Goal: Transaction & Acquisition: Book appointment/travel/reservation

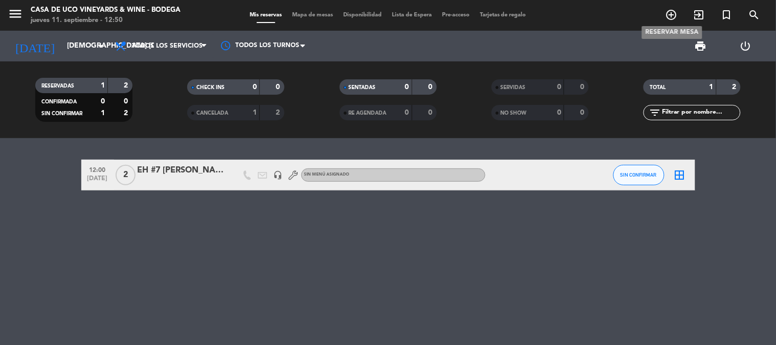
click at [668, 15] on icon "add_circle_outline" at bounding box center [671, 15] width 12 height 12
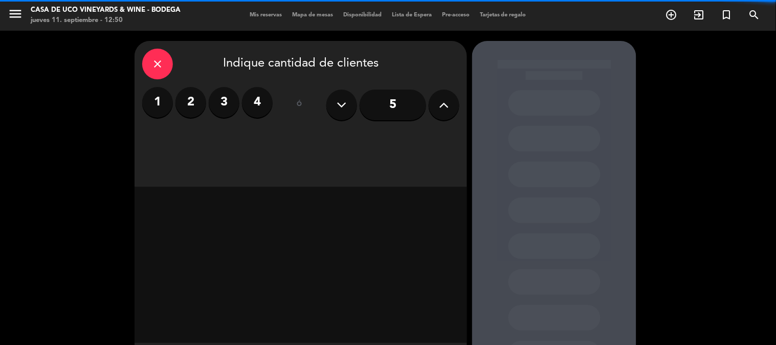
click at [196, 104] on label "2" at bounding box center [190, 102] width 31 height 31
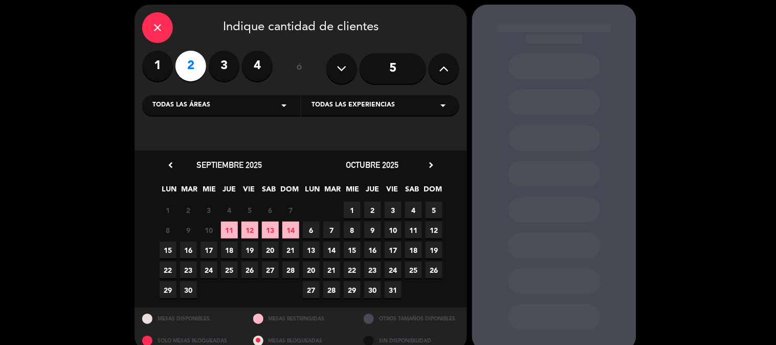
scroll to position [53, 0]
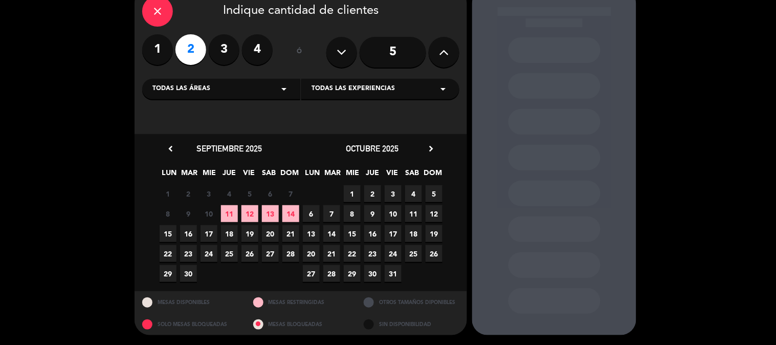
click at [270, 215] on span "13" at bounding box center [270, 213] width 17 height 17
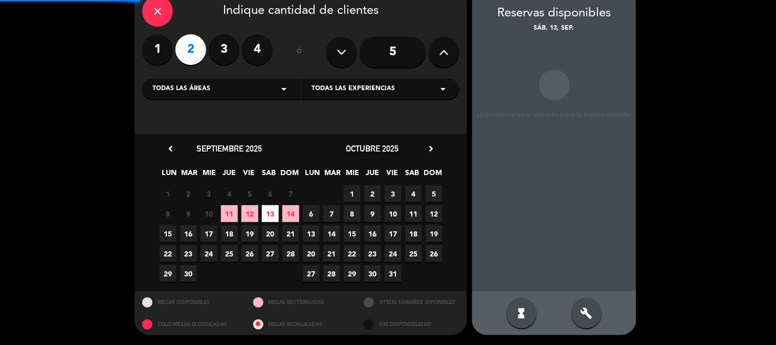
scroll to position [41, 0]
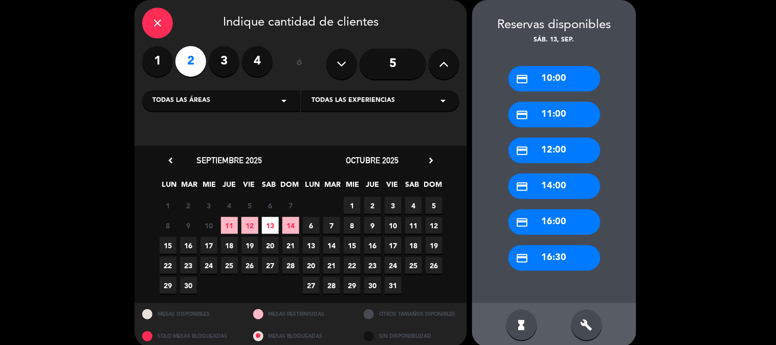
click at [580, 315] on div "build" at bounding box center [586, 324] width 31 height 31
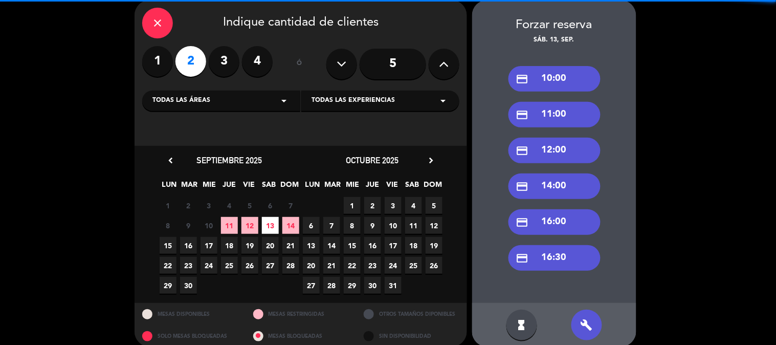
click at [581, 217] on div "credit_card 16:00" at bounding box center [554, 222] width 92 height 26
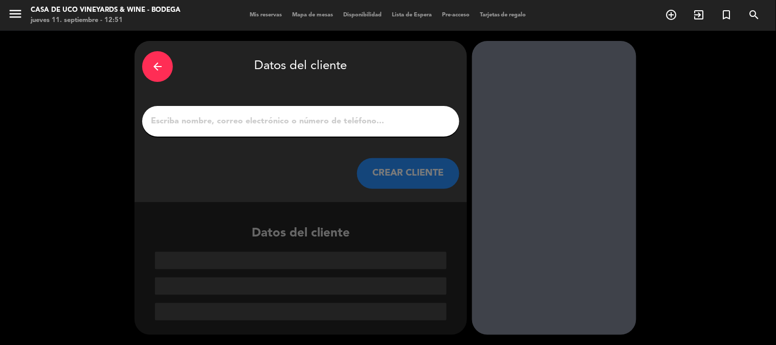
click at [382, 120] on input "1" at bounding box center [301, 121] width 302 height 14
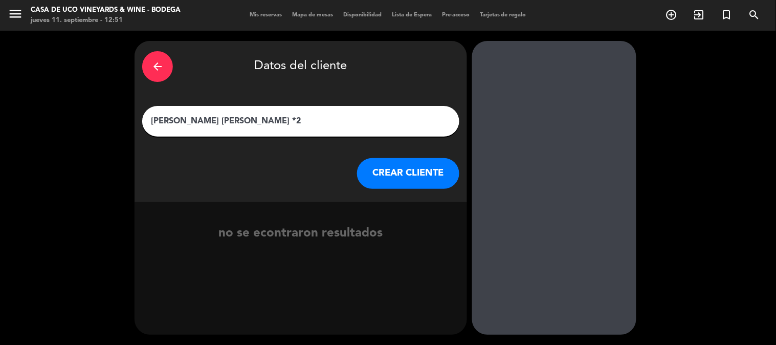
click at [188, 120] on input "[PERSON_NAME] [PERSON_NAME] *2" at bounding box center [301, 121] width 302 height 14
click at [227, 124] on input "[PERSON_NAME] [PERSON_NAME] *2" at bounding box center [301, 121] width 302 height 14
click at [208, 121] on input "[PERSON_NAME] [PERSON_NAME] *2" at bounding box center [301, 121] width 302 height 14
type input "[PERSON_NAME] [PERSON_NAME] *2"
click at [385, 167] on button "CREAR CLIENTE" at bounding box center [408, 173] width 102 height 31
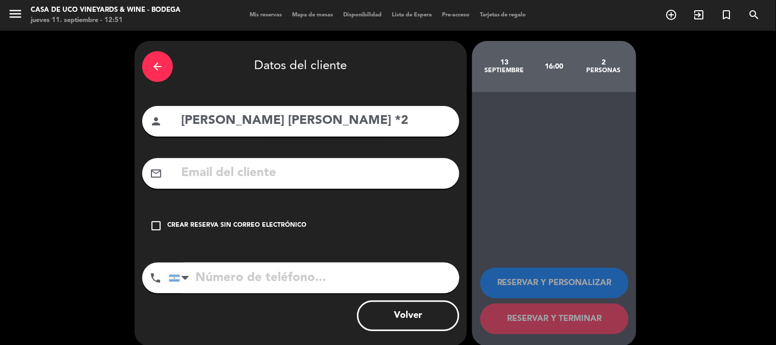
click at [263, 229] on div "Crear reserva sin correo electrónico" at bounding box center [236, 225] width 139 height 10
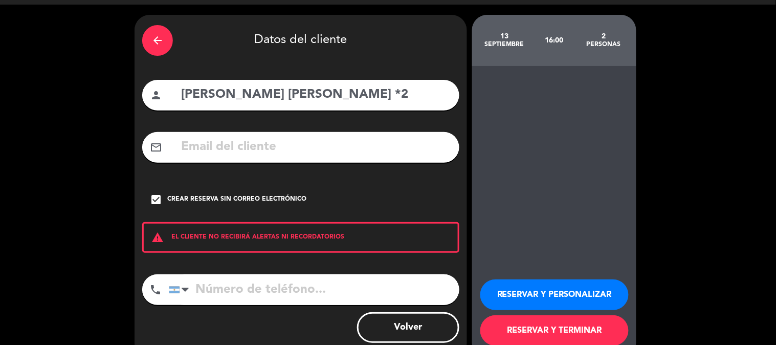
scroll to position [49, 0]
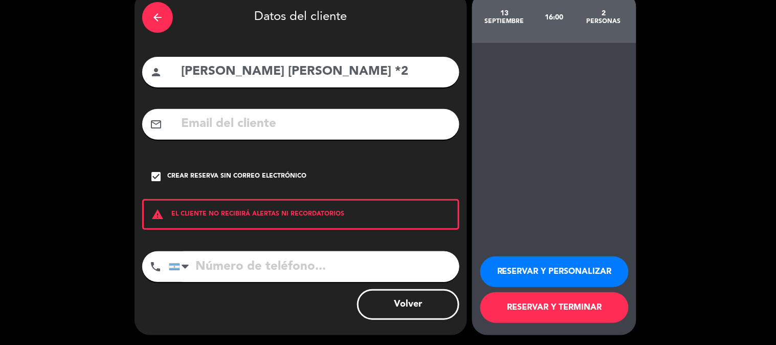
click at [523, 299] on button "RESERVAR Y TERMINAR" at bounding box center [554, 307] width 148 height 31
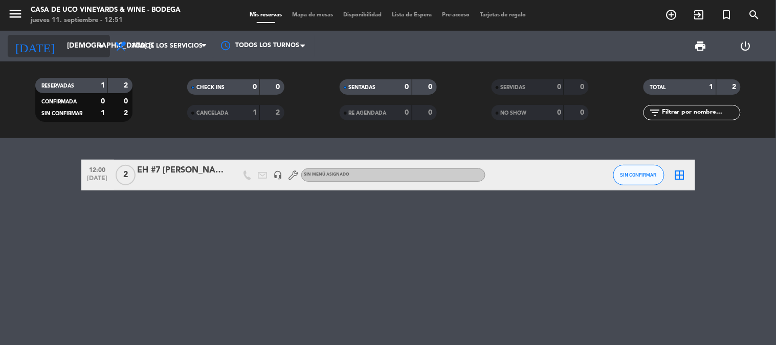
click at [73, 46] on input "[DEMOGRAPHIC_DATA] [DATE]" at bounding box center [110, 46] width 97 height 18
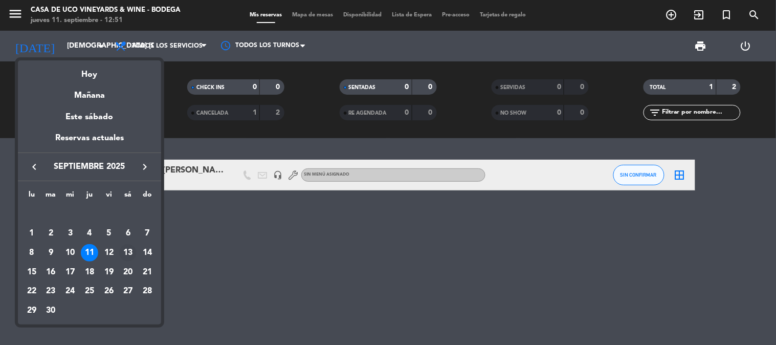
click at [126, 252] on div "13" at bounding box center [127, 252] width 17 height 17
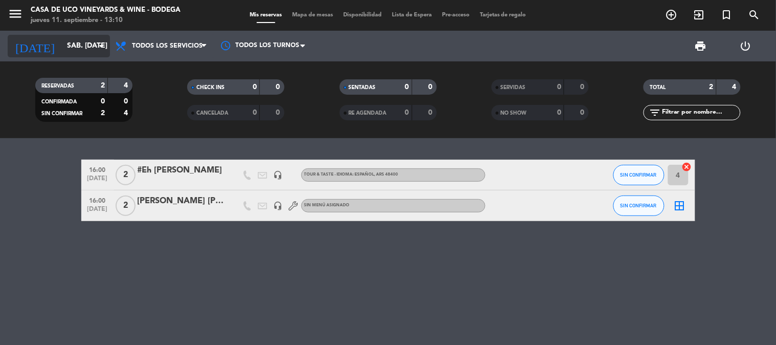
click at [62, 39] on input "sáb. [DATE]" at bounding box center [110, 46] width 97 height 18
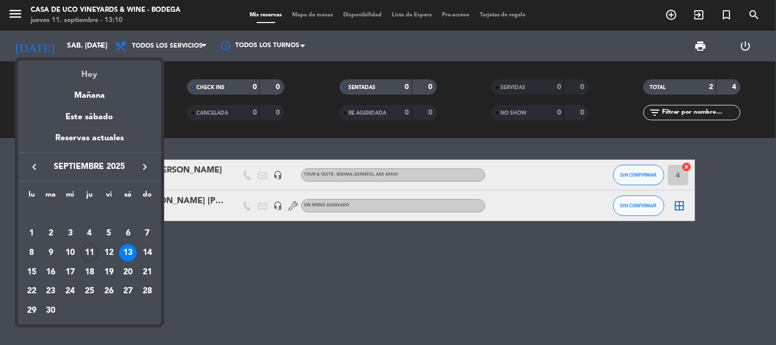
click at [82, 67] on div "Hoy" at bounding box center [89, 70] width 143 height 21
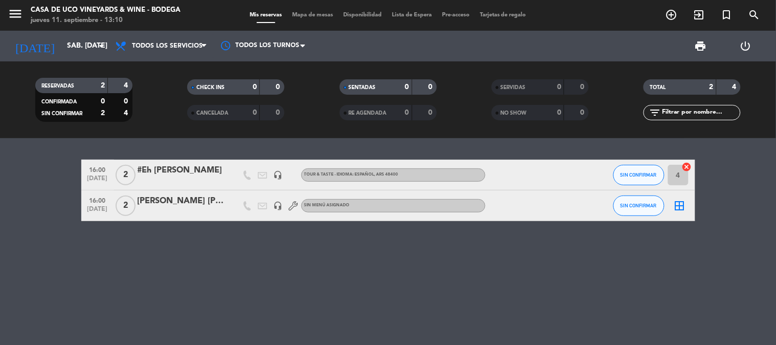
type input "[DEMOGRAPHIC_DATA] [DATE]"
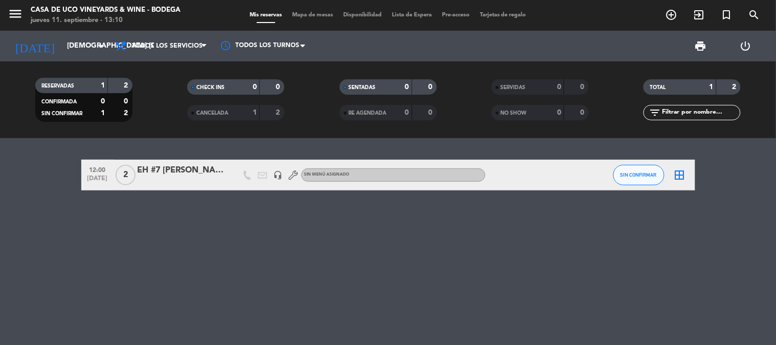
click at [8, 195] on div "12:00 [DATE] 2 EH #7 [PERSON_NAME] [PERSON_NAME] headset_mic Sin menú asignado …" at bounding box center [388, 241] width 776 height 207
click at [668, 18] on icon "add_circle_outline" at bounding box center [671, 15] width 12 height 12
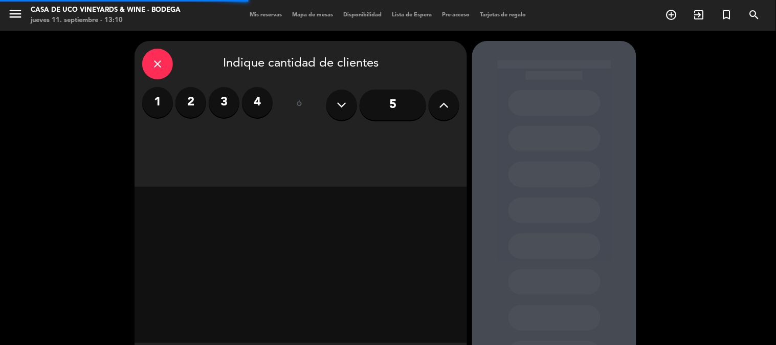
click at [190, 104] on label "2" at bounding box center [190, 102] width 31 height 31
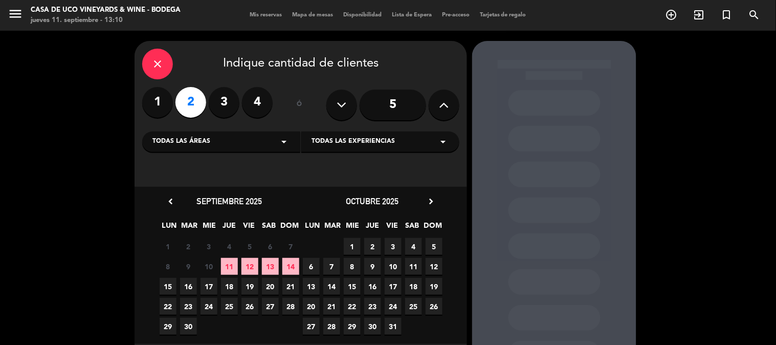
click at [225, 258] on span "11" at bounding box center [229, 266] width 17 height 17
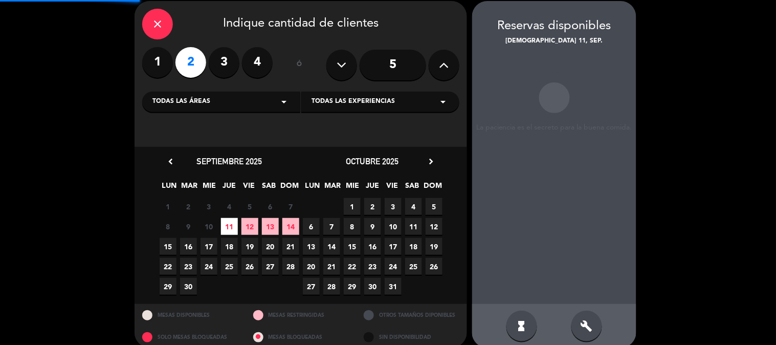
scroll to position [41, 0]
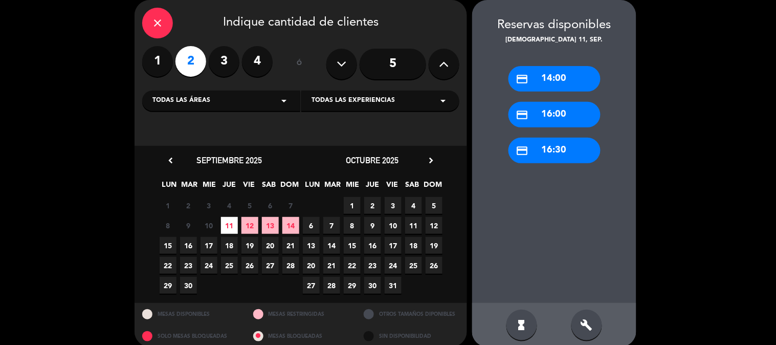
click at [563, 80] on div "credit_card 14:00" at bounding box center [554, 79] width 92 height 26
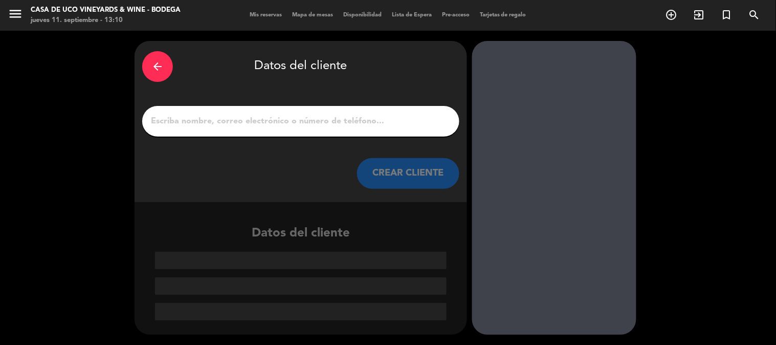
click at [270, 126] on input "1" at bounding box center [301, 121] width 302 height 14
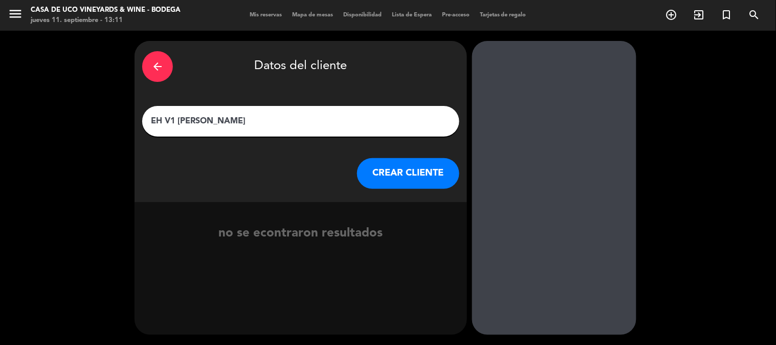
type input "EH V1 [PERSON_NAME]"
click at [391, 152] on div "arrow_back Datos del cliente EH V1 [PERSON_NAME] [PERSON_NAME] CLIENTE" at bounding box center [301, 121] width 332 height 161
click at [392, 165] on button "CREAR CLIENTE" at bounding box center [408, 173] width 102 height 31
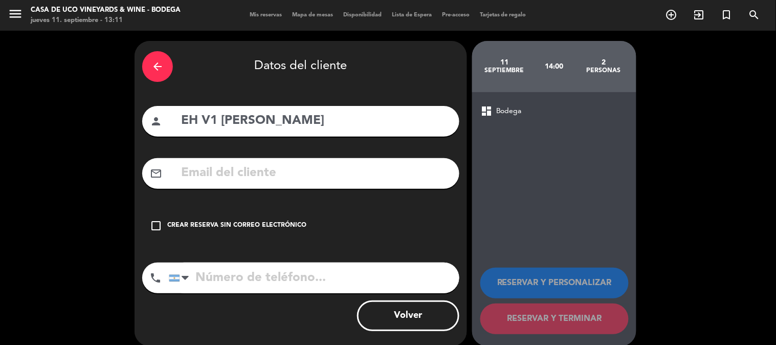
click at [191, 237] on div "check_box_outline_blank Crear reserva sin correo electrónico" at bounding box center [300, 225] width 317 height 31
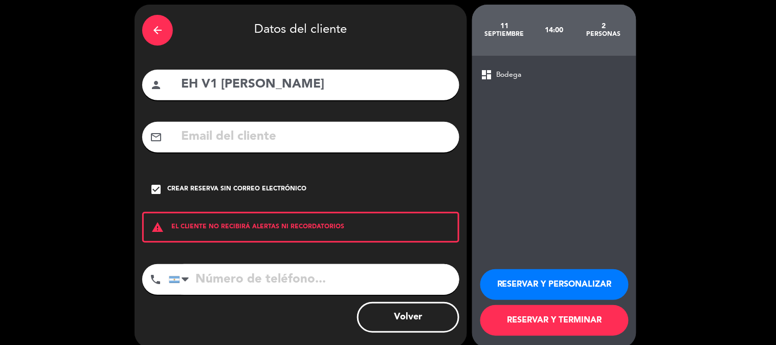
scroll to position [49, 0]
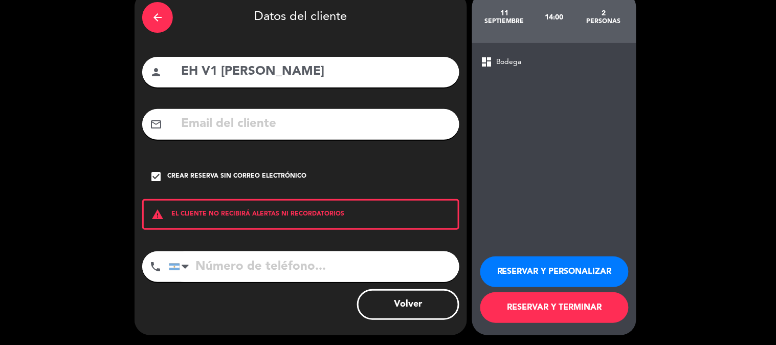
click at [550, 321] on button "RESERVAR Y TERMINAR" at bounding box center [554, 307] width 148 height 31
